Goal: Transaction & Acquisition: Subscribe to service/newsletter

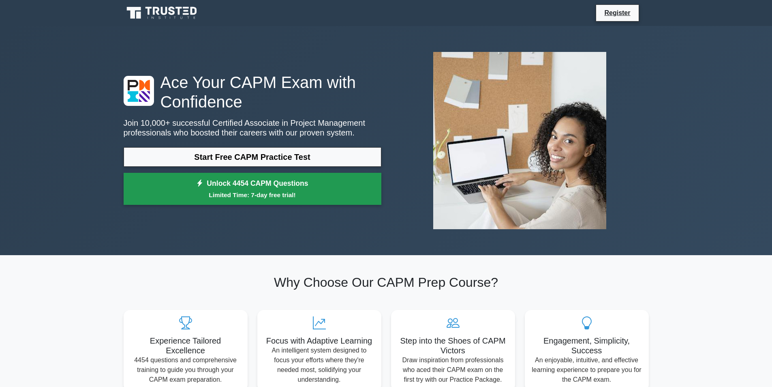
click at [292, 181] on link "Unlock 4454 CAPM Questions Limited Time: 7-day free trial!" at bounding box center [253, 189] width 258 height 32
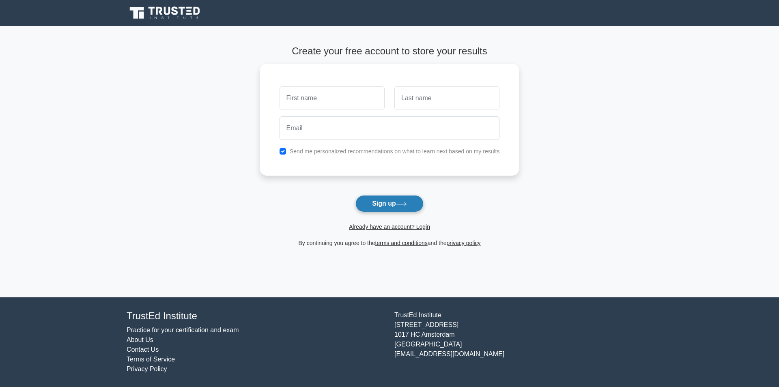
click at [384, 210] on button "Sign up" at bounding box center [389, 203] width 68 height 17
click at [401, 202] on icon at bounding box center [401, 204] width 11 height 4
click at [396, 197] on button "Sign up" at bounding box center [389, 203] width 68 height 17
